Goal: Information Seeking & Learning: Learn about a topic

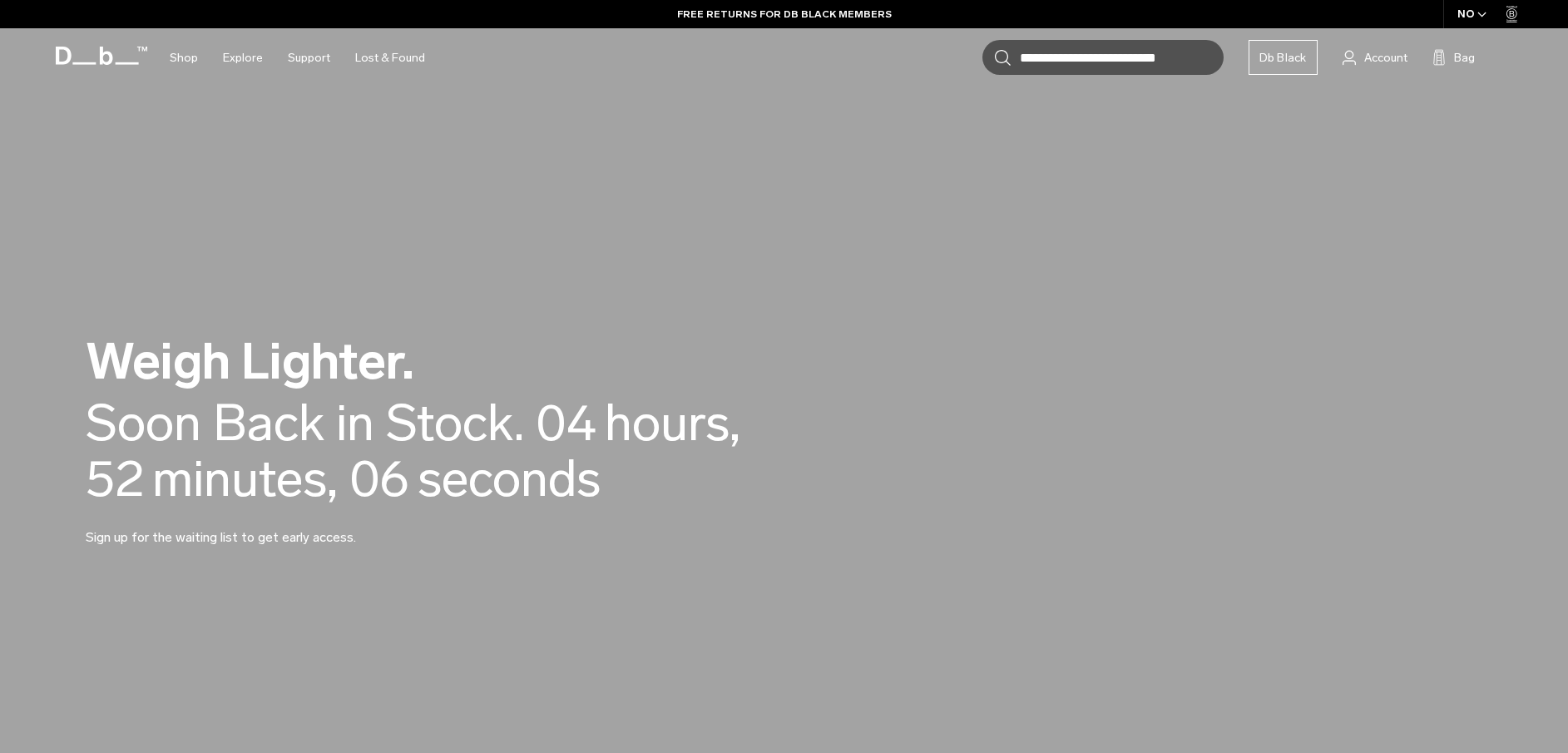
click at [300, 372] on h2 "Weigh Lighter." at bounding box center [459, 362] width 748 height 51
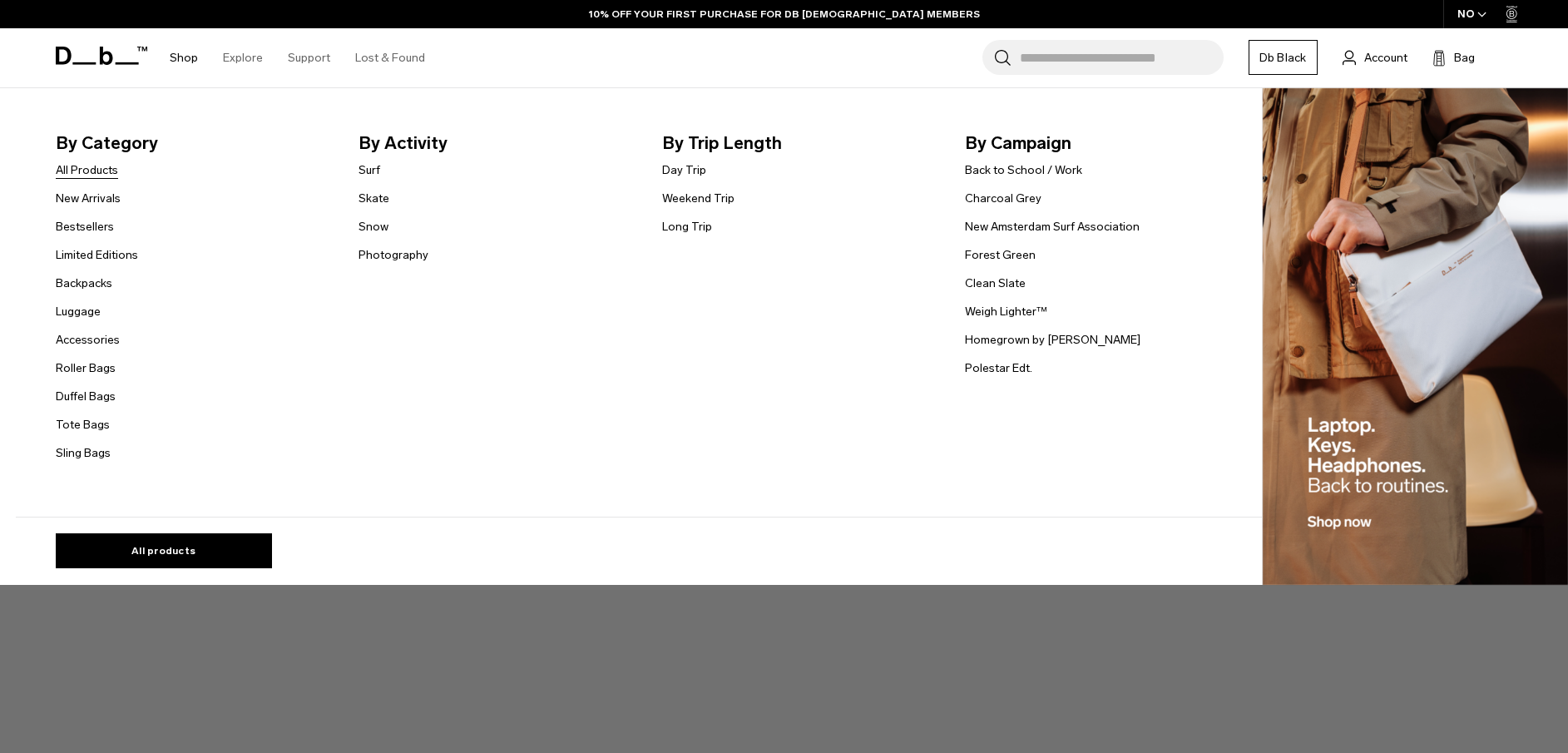
click at [94, 172] on link "All Products" at bounding box center [86, 170] width 63 height 17
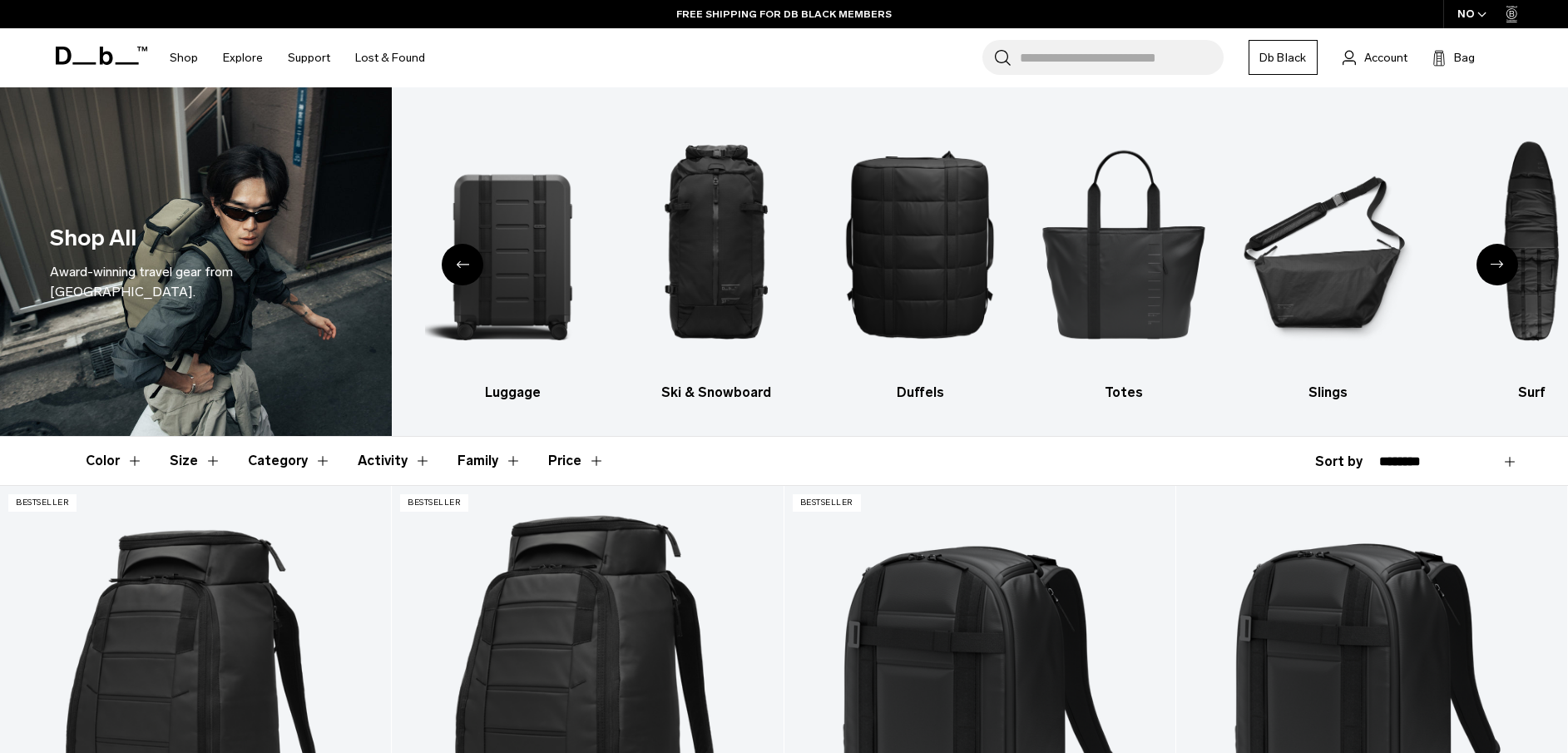
click at [458, 271] on div "Previous slide" at bounding box center [462, 264] width 42 height 42
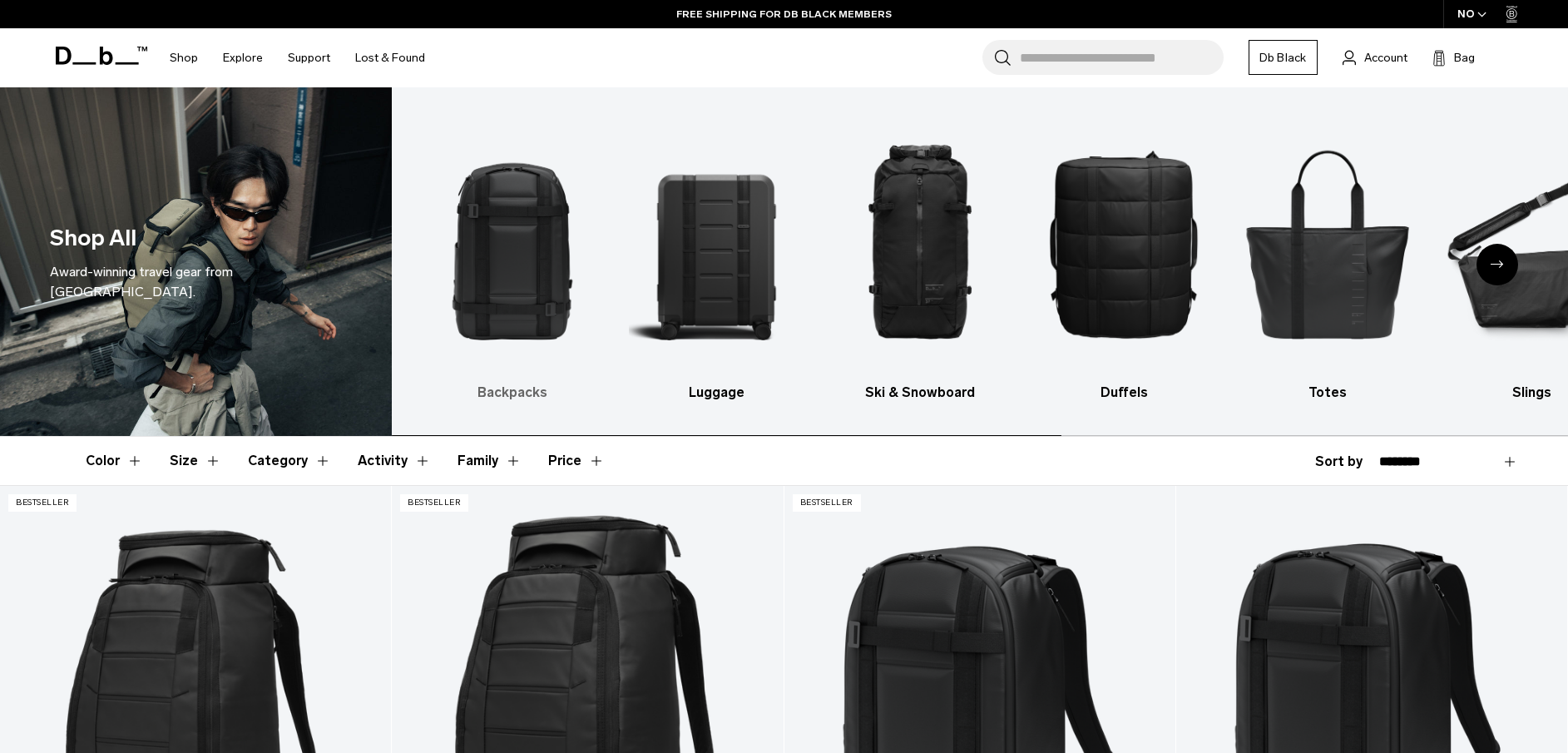
click at [509, 263] on img "1 / 10" at bounding box center [512, 243] width 174 height 263
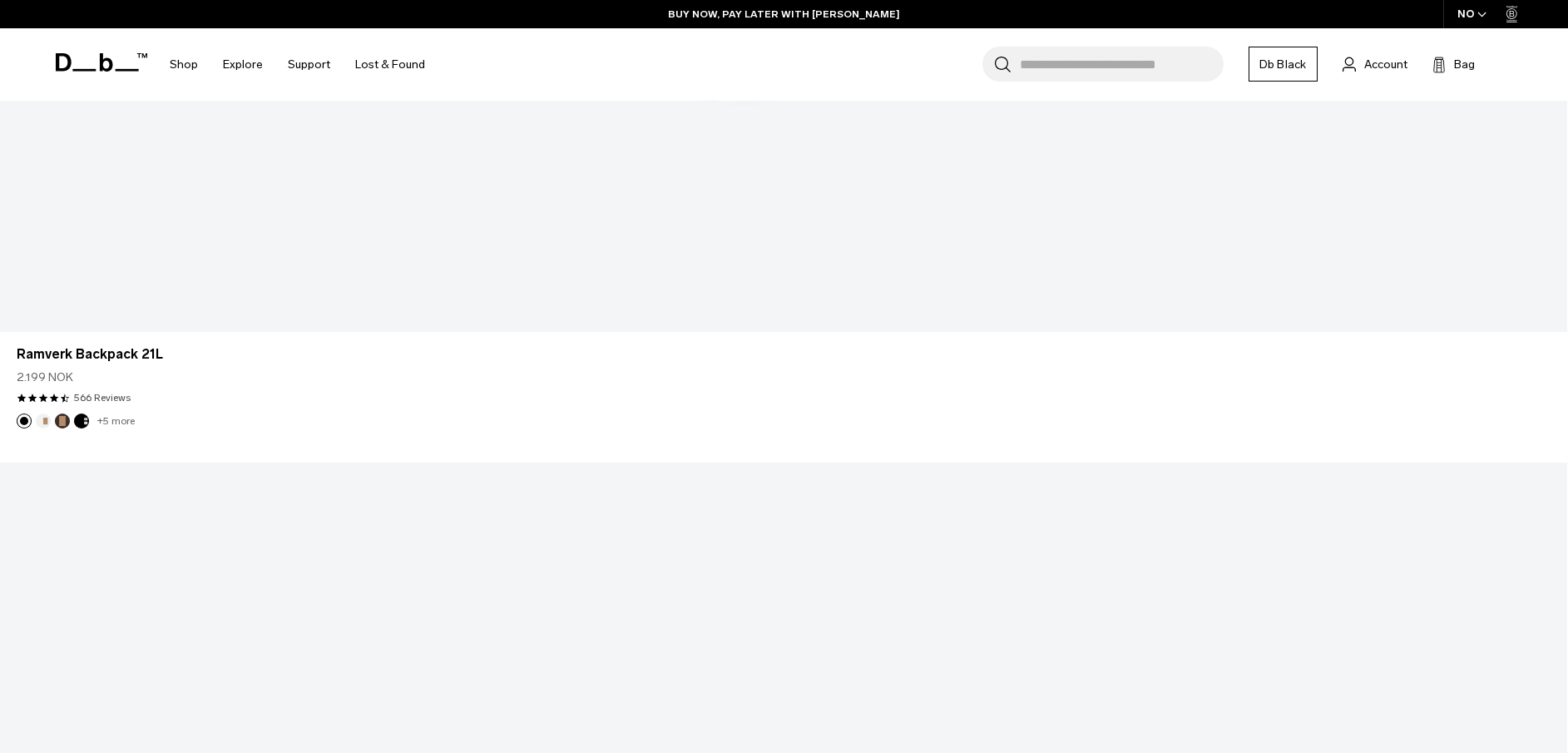
scroll to position [5742, 0]
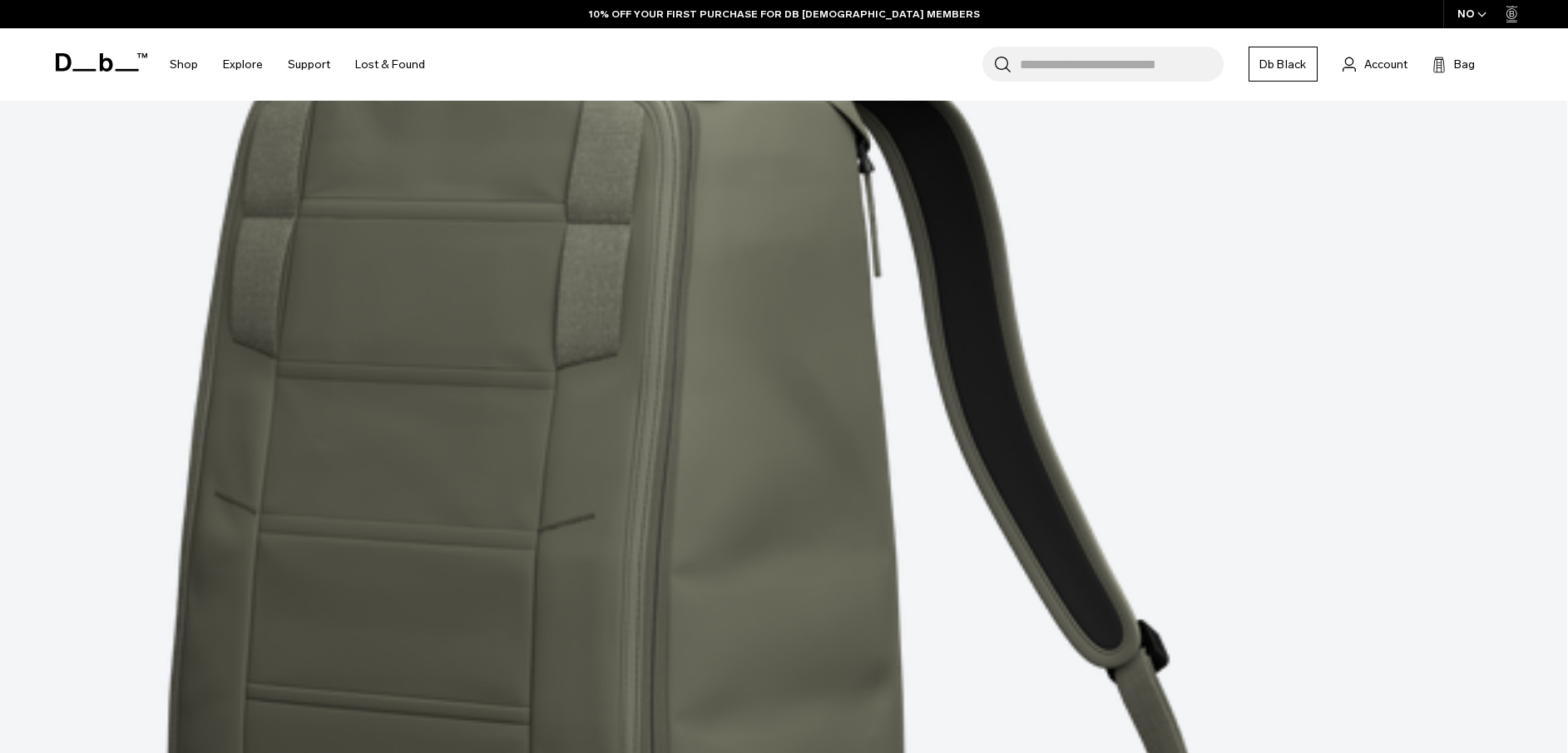
scroll to position [11388, 0]
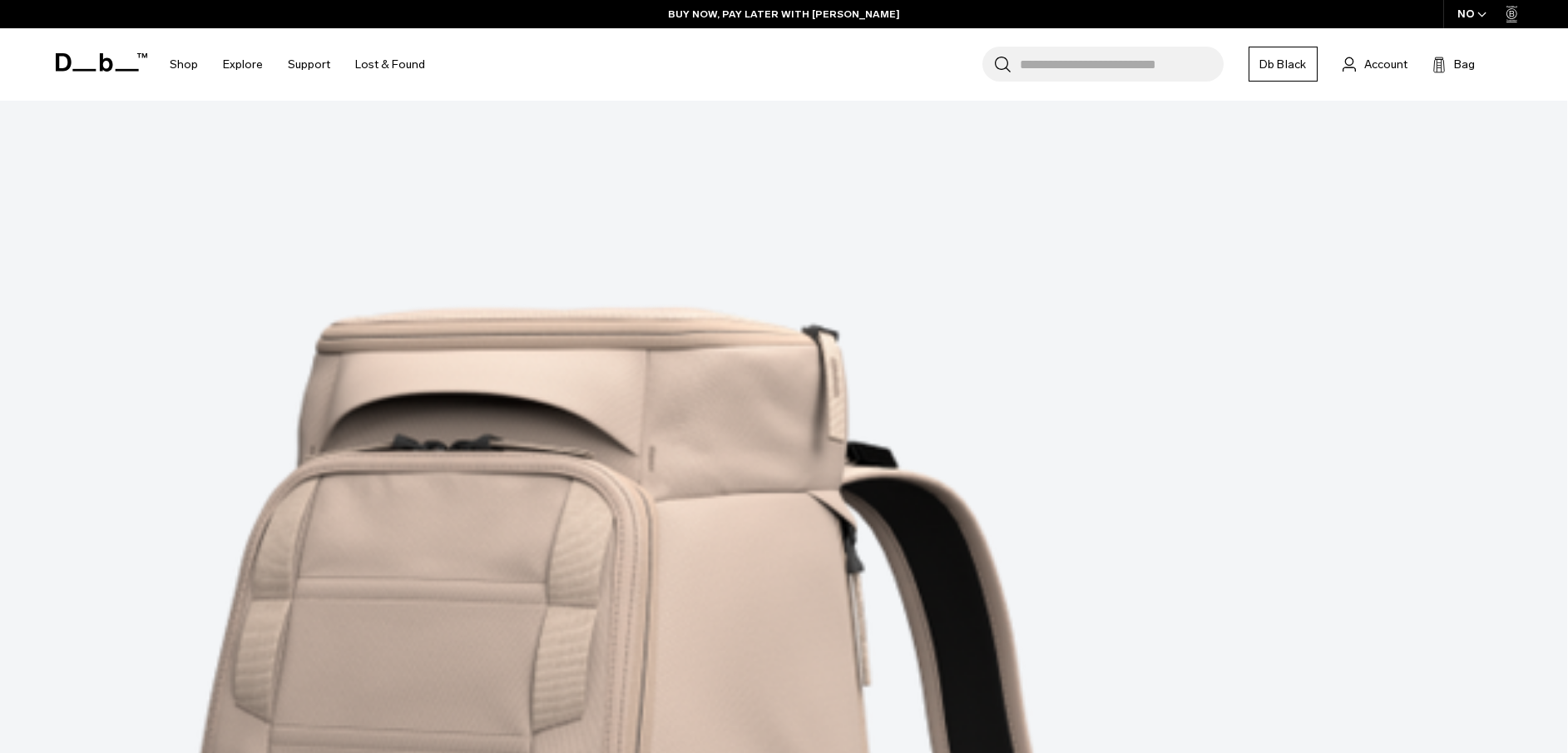
scroll to position [17296, 0]
